Goal: Task Accomplishment & Management: Use online tool/utility

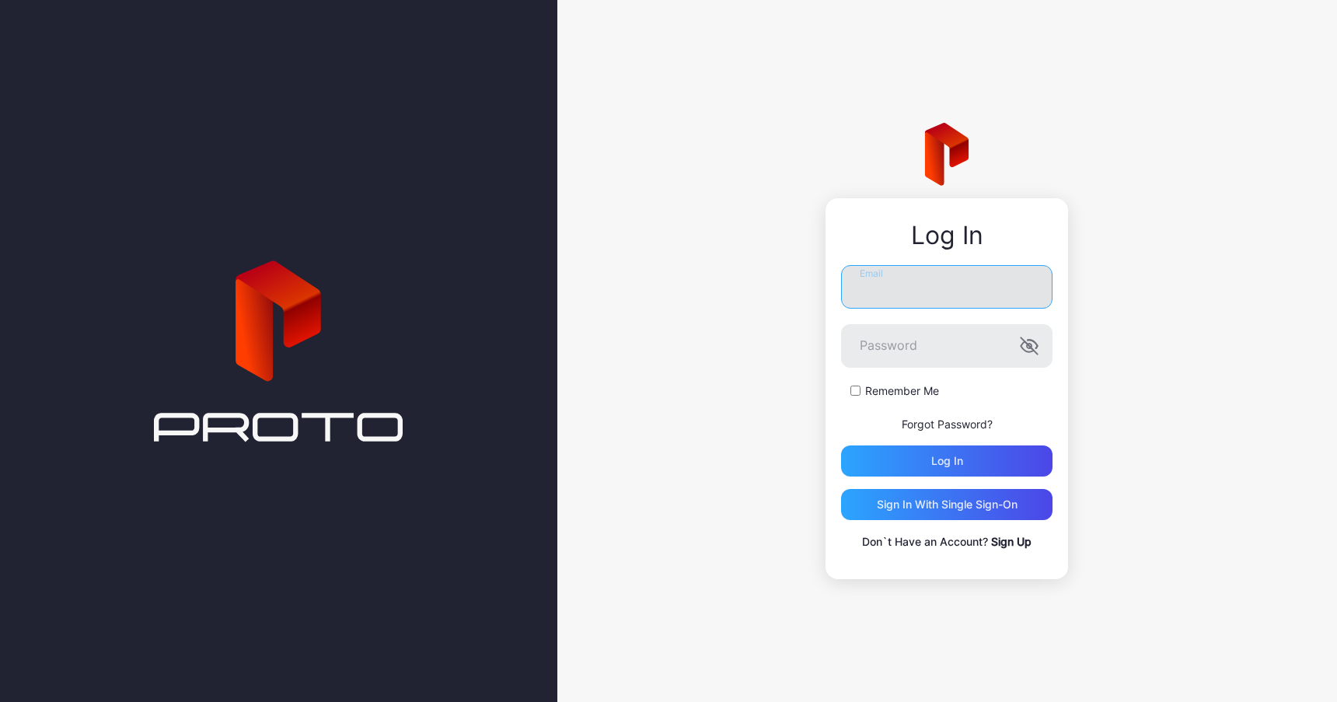
click at [897, 282] on input "Email" at bounding box center [946, 287] width 211 height 44
type input "**********"
click at [841, 446] on button "Log in" at bounding box center [946, 461] width 211 height 31
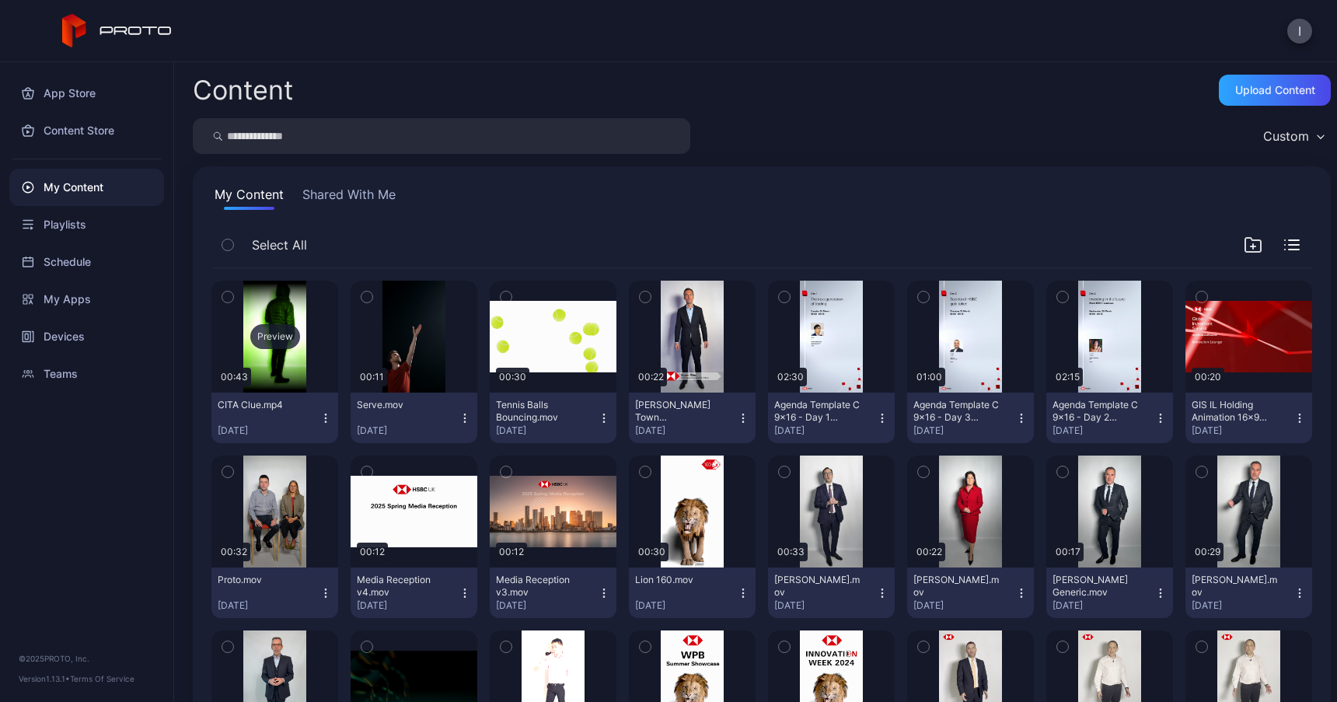
click at [292, 369] on div "Preview" at bounding box center [274, 337] width 127 height 112
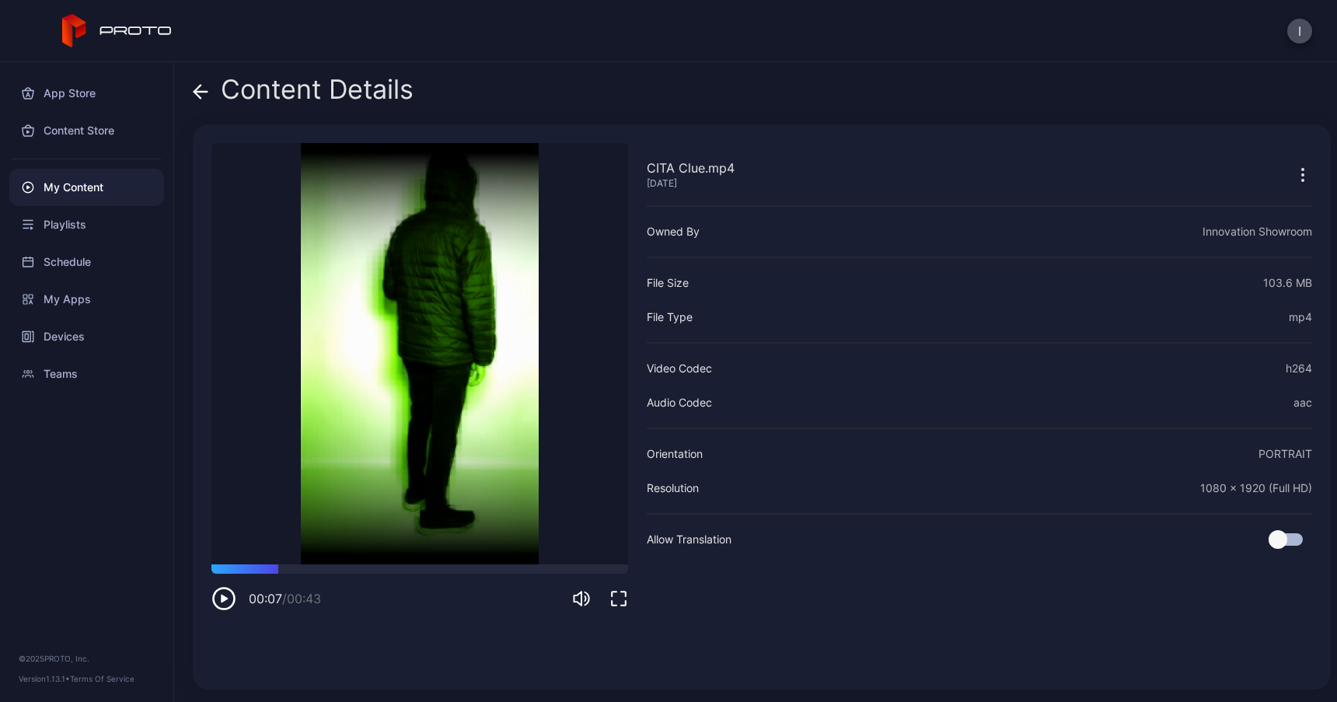
drag, startPoint x: 292, startPoint y: 570, endPoint x: 131, endPoint y: 570, distance: 160.9
click at [131, 570] on div "App Store Content Store My Content Playlists Schedule My Apps Devices Teams © 2…" at bounding box center [668, 382] width 1337 height 640
click at [229, 599] on icon "button" at bounding box center [223, 598] width 25 height 25
